Goal: Task Accomplishment & Management: Complete application form

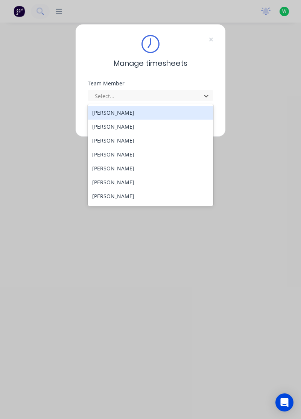
click at [124, 109] on div "[PERSON_NAME]" at bounding box center [151, 113] width 126 height 14
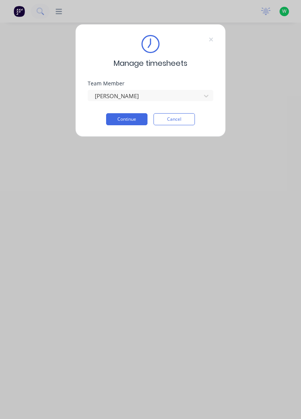
click at [131, 121] on button "Continue" at bounding box center [126, 119] width 41 height 12
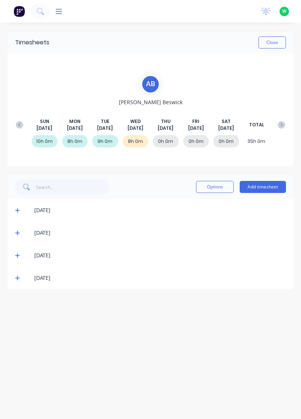
click at [257, 187] on button "Add timesheet" at bounding box center [263, 187] width 46 height 12
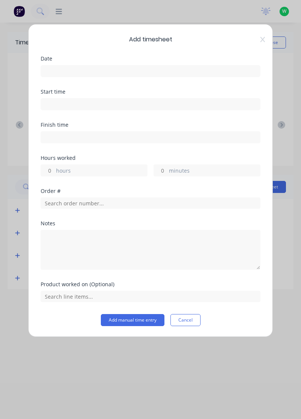
click at [208, 68] on input at bounding box center [150, 70] width 219 height 11
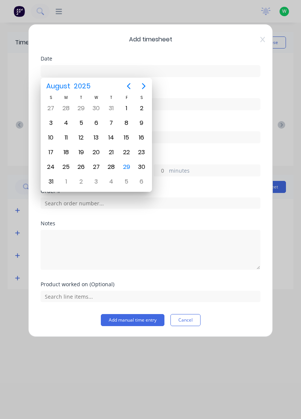
click at [111, 166] on div "28" at bounding box center [111, 166] width 11 height 11
type input "[DATE]"
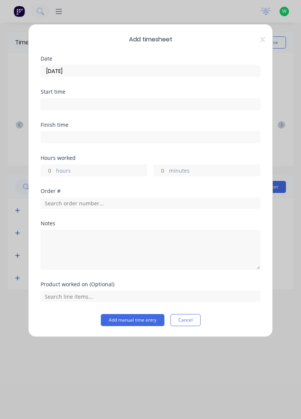
click at [123, 169] on label "hours" at bounding box center [101, 171] width 91 height 9
click at [54, 169] on input "hours" at bounding box center [47, 170] width 13 height 11
type input "2"
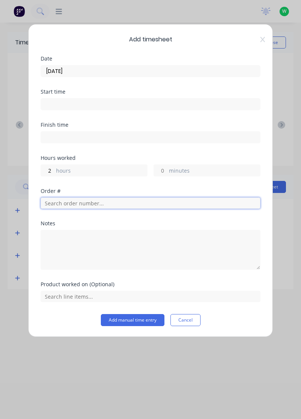
click at [119, 201] on input "text" at bounding box center [151, 203] width 220 height 11
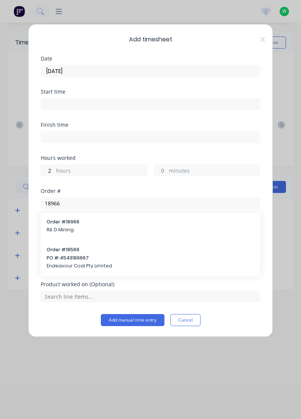
click at [96, 226] on div "Notes" at bounding box center [151, 245] width 220 height 49
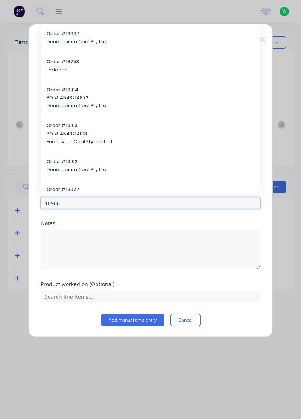
click at [118, 201] on input "18966" at bounding box center [151, 203] width 220 height 11
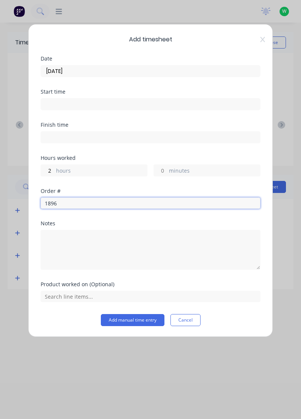
type input "18966"
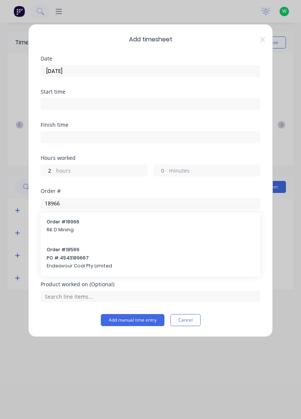
click at [87, 222] on span "Order # 18966" at bounding box center [151, 222] width 208 height 7
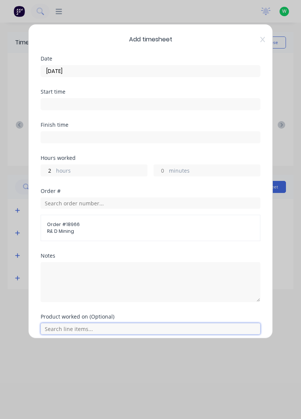
click at [85, 329] on input "text" at bounding box center [151, 328] width 220 height 11
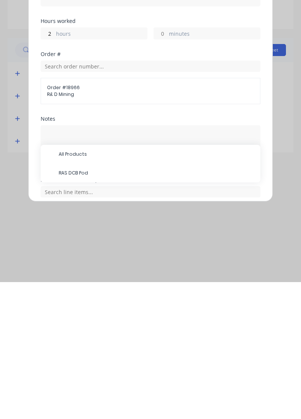
click at [90, 308] on span "RAS DCB Pod" at bounding box center [157, 310] width 196 height 7
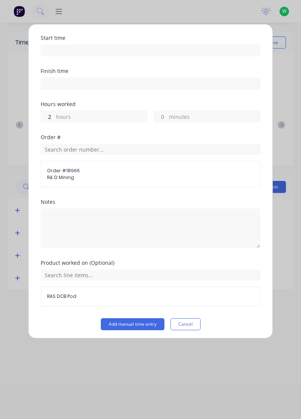
scroll to position [55, 0]
click at [139, 322] on button "Add manual time entry" at bounding box center [133, 324] width 64 height 12
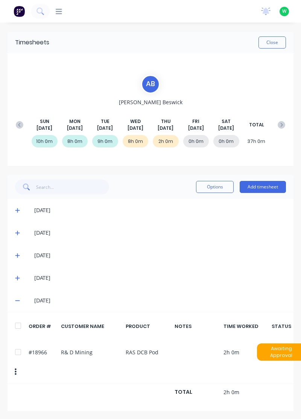
click at [262, 187] on button "Add timesheet" at bounding box center [263, 187] width 46 height 12
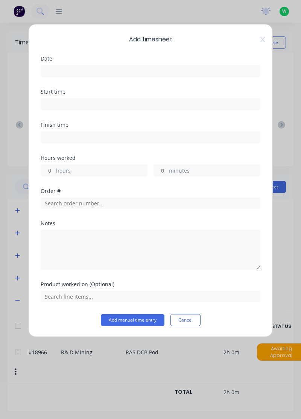
click at [190, 68] on input at bounding box center [150, 70] width 219 height 11
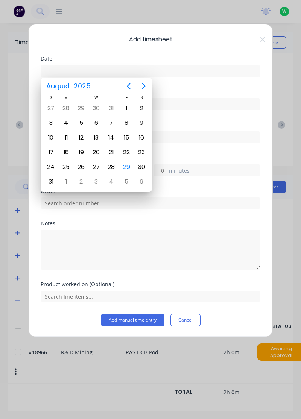
click at [126, 164] on div "29" at bounding box center [126, 166] width 11 height 11
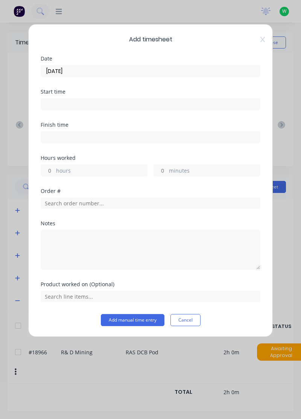
click at [150, 68] on input "[DATE]" at bounding box center [150, 70] width 219 height 11
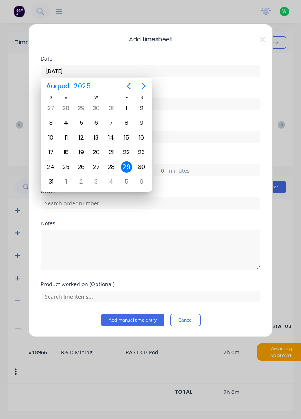
click at [117, 162] on div "28" at bounding box center [111, 167] width 15 height 14
type input "[DATE]"
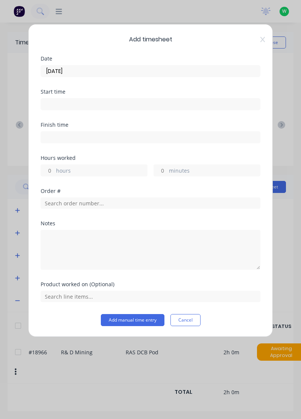
click at [127, 167] on label "hours" at bounding box center [101, 171] width 91 height 9
click at [54, 166] on input "hours" at bounding box center [47, 170] width 13 height 11
type input "1.5"
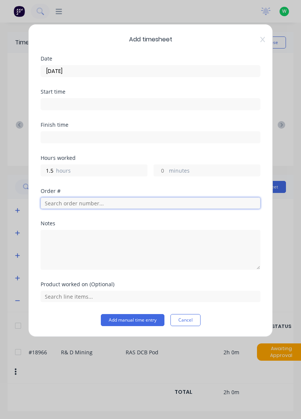
click at [114, 199] on input "text" at bounding box center [151, 203] width 220 height 11
type input "17943"
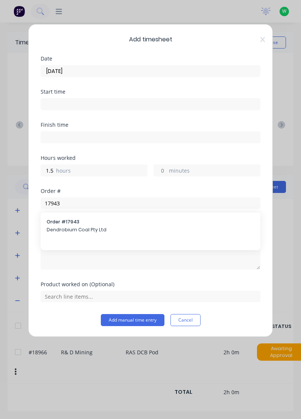
click at [109, 223] on span "Order # 17943" at bounding box center [151, 222] width 208 height 7
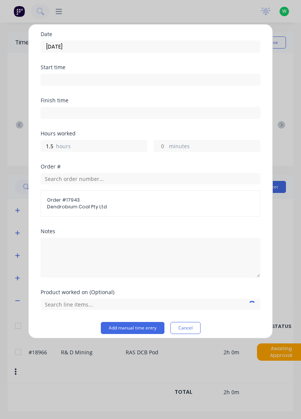
scroll to position [29, 0]
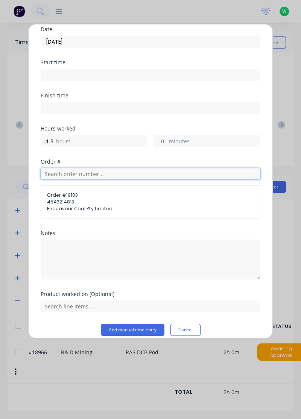
click at [114, 172] on input "text" at bounding box center [151, 173] width 220 height 11
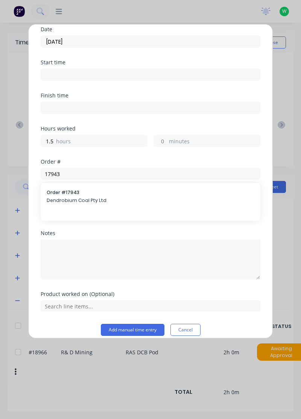
click at [93, 208] on span "Endeavour Coal Pty Limited" at bounding box center [150, 208] width 207 height 7
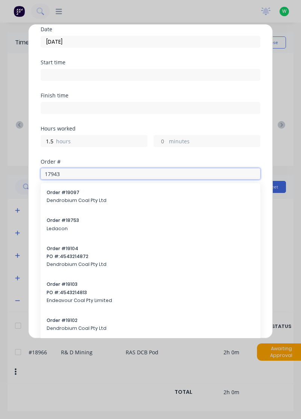
click at [81, 175] on input "17943" at bounding box center [151, 173] width 220 height 11
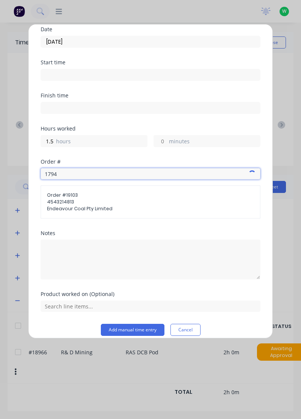
type input "17943"
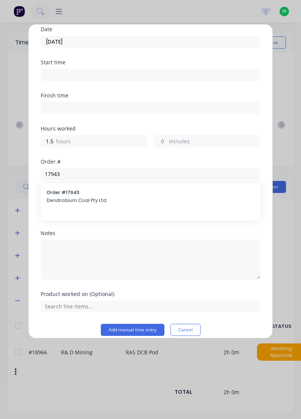
click at [96, 204] on div "Order # 17943 Dendrobium Coal Pty Ltd" at bounding box center [151, 197] width 208 height 16
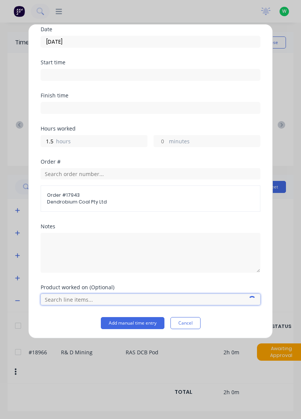
click at [86, 296] on input "text" at bounding box center [151, 299] width 220 height 11
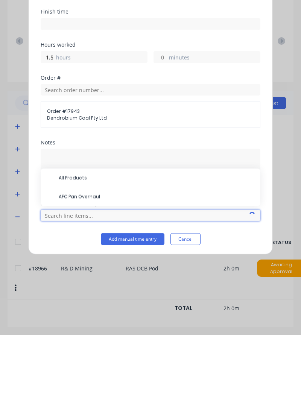
scroll to position [20, 0]
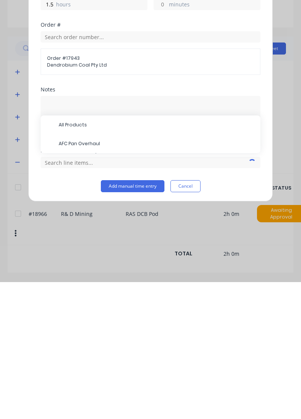
click at [92, 277] on span "AFC Pan Overhaul" at bounding box center [157, 280] width 196 height 7
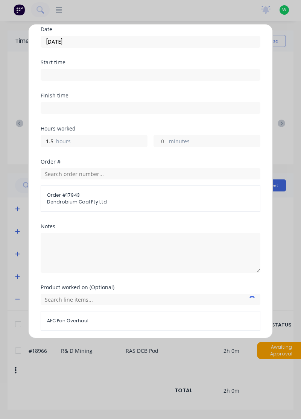
scroll to position [55, 0]
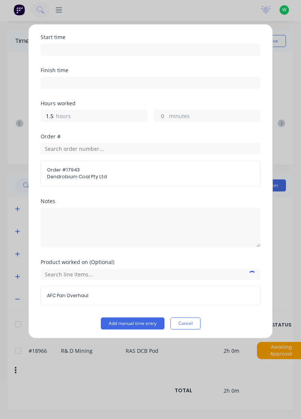
click at [143, 323] on button "Add manual time entry" at bounding box center [133, 324] width 64 height 12
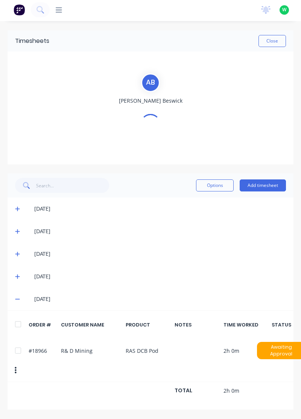
scroll to position [0, 0]
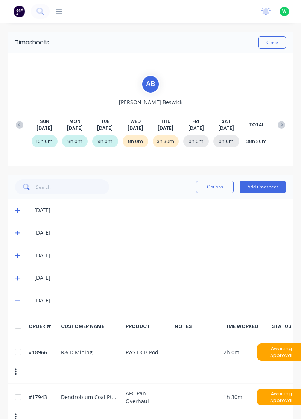
click at [270, 177] on div "Options Add timesheet" at bounding box center [151, 187] width 286 height 24
click at [255, 185] on button "Add timesheet" at bounding box center [263, 187] width 46 height 12
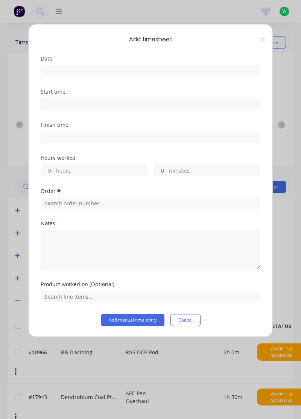
click at [176, 68] on input at bounding box center [150, 70] width 219 height 11
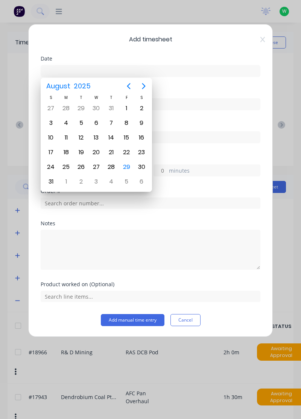
click at [114, 164] on div "28" at bounding box center [111, 166] width 11 height 11
type input "[DATE]"
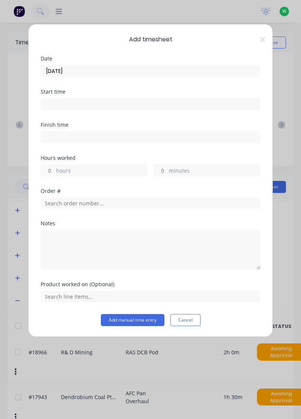
click at [123, 167] on label "hours" at bounding box center [101, 171] width 91 height 9
click at [54, 166] on input "hours" at bounding box center [47, 170] width 13 height 11
type input "5.5"
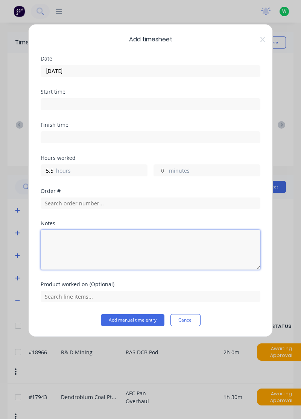
click at [109, 242] on textarea at bounding box center [151, 250] width 220 height 40
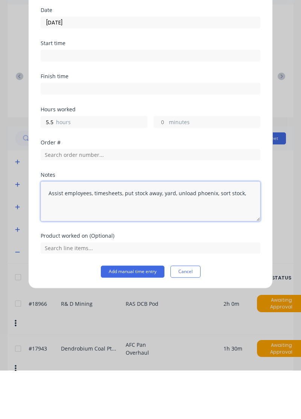
type textarea "Assist employees, timesheets, put stock away, yard, unload phoenix, sort stock,"
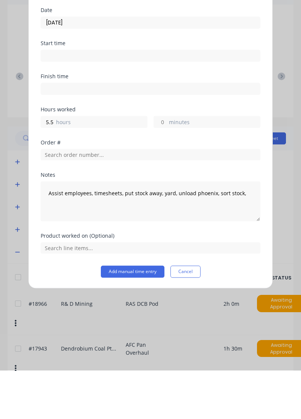
click at [213, 282] on div "Product worked on (Optional)" at bounding box center [151, 284] width 220 height 5
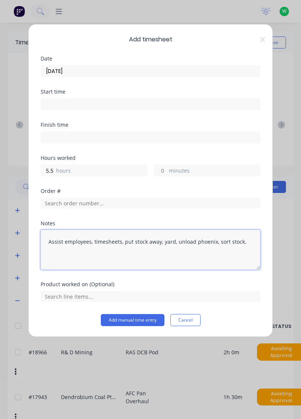
click at [246, 242] on textarea "Assist employees, timesheets, put stock away, yard, unload phoenix, sort stock," at bounding box center [151, 250] width 220 height 40
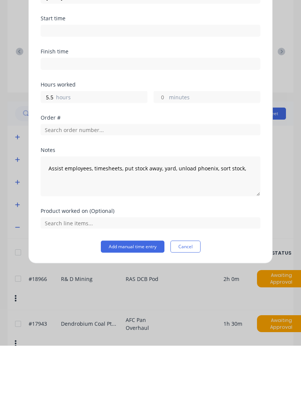
click at [147, 316] on button "Add manual time entry" at bounding box center [133, 320] width 64 height 12
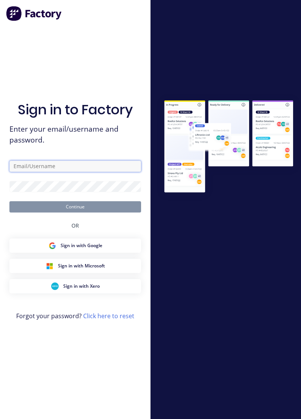
click at [96, 172] on input "text" at bounding box center [75, 166] width 132 height 11
type input "[EMAIL_ADDRESS][DOMAIN_NAME]"
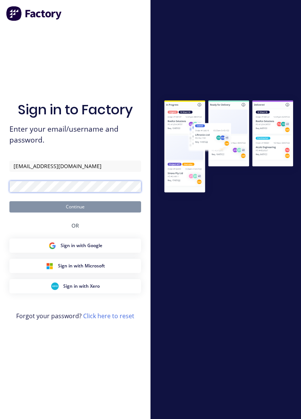
click at [9, 201] on button "Continue" at bounding box center [75, 206] width 132 height 11
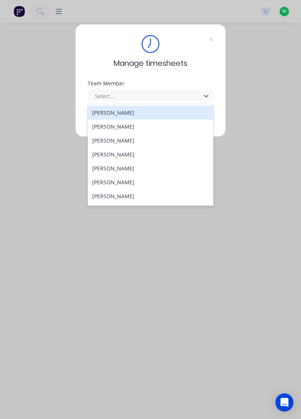
click at [120, 115] on div "[PERSON_NAME]" at bounding box center [151, 113] width 126 height 14
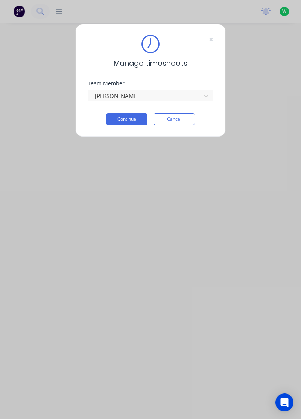
click at [129, 120] on button "Continue" at bounding box center [126, 119] width 41 height 12
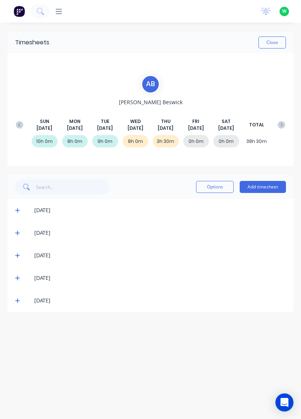
click at [19, 297] on span at bounding box center [18, 301] width 7 height 8
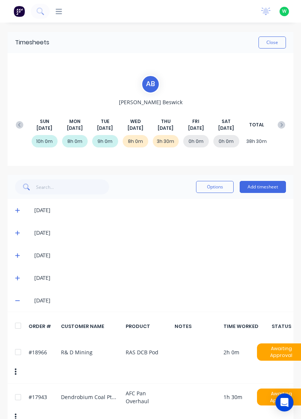
click at [275, 184] on button "Add timesheet" at bounding box center [263, 187] width 46 height 12
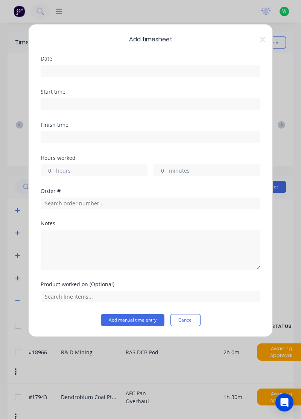
click at [214, 68] on input at bounding box center [150, 70] width 219 height 11
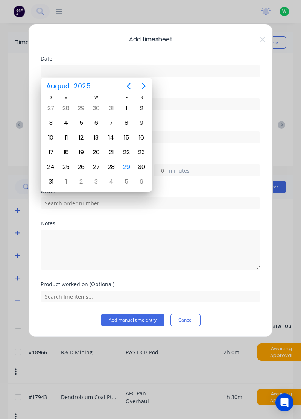
click at [110, 166] on div "28" at bounding box center [111, 166] width 11 height 11
type input "[DATE]"
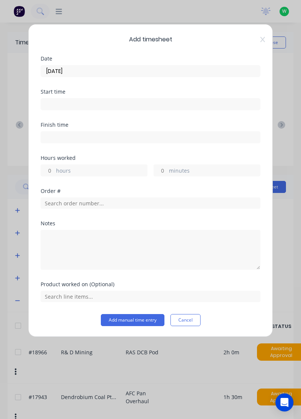
click at [110, 170] on label "hours" at bounding box center [101, 171] width 91 height 9
click at [54, 170] on input "hours" at bounding box center [47, 170] width 13 height 11
type input "5.5"
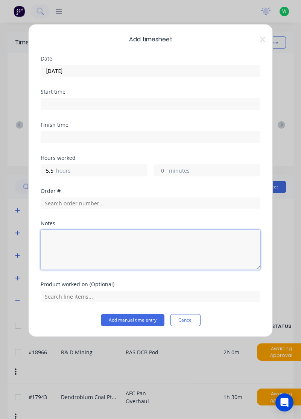
click at [93, 250] on textarea at bounding box center [151, 250] width 220 height 40
click at [137, 242] on textarea "Assist employees, timesheets, sortvstock, unload phoenix," at bounding box center [151, 250] width 220 height 40
click at [200, 238] on textarea "Assist employees, timesheets, sort stock, unload phoenix," at bounding box center [151, 250] width 220 height 40
click at [203, 240] on textarea "Assist employees, timesheets, sort stock, unload phoenix," at bounding box center [151, 250] width 220 height 40
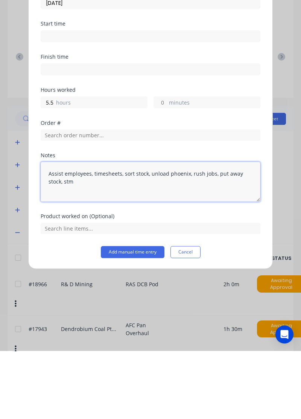
type textarea "Assist employees, timesheets, sort stock, unload phoenix, rush jobs, put away s…"
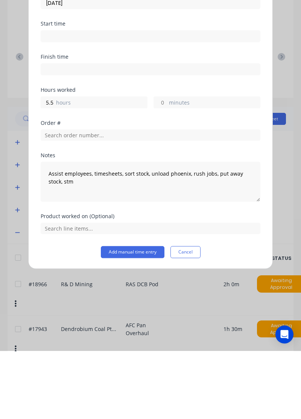
click at [150, 321] on button "Add manual time entry" at bounding box center [133, 320] width 64 height 12
